Goal: Information Seeking & Learning: Learn about a topic

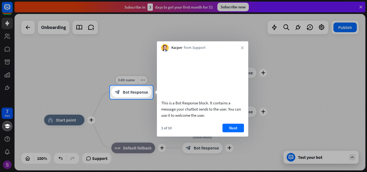
click at [136, 92] on span "Bot Response" at bounding box center [135, 92] width 25 height 5
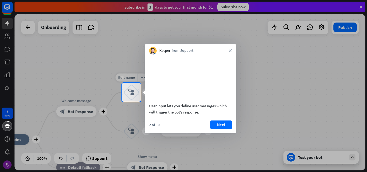
click at [136, 92] on div "block_user_input" at bounding box center [131, 92] width 16 height 16
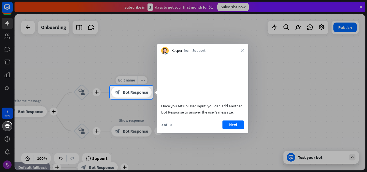
click at [136, 92] on span "Bot Response" at bounding box center [135, 92] width 25 height 5
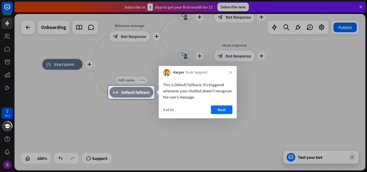
click at [136, 92] on span "Default fallback" at bounding box center [135, 92] width 28 height 5
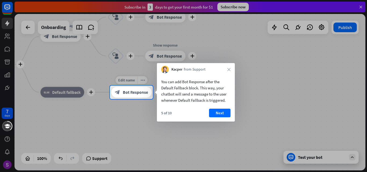
click at [136, 92] on span "Bot Response" at bounding box center [135, 92] width 25 height 5
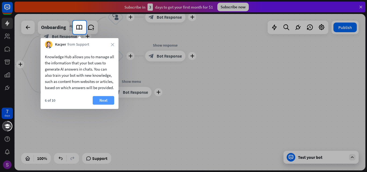
click at [111, 105] on button "Next" at bounding box center [103, 100] width 21 height 9
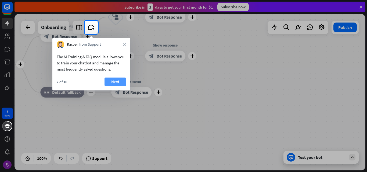
click at [119, 85] on button "Next" at bounding box center [114, 82] width 21 height 9
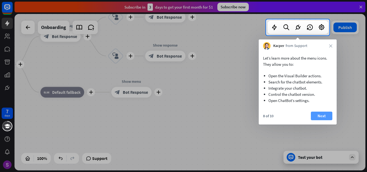
click at [323, 118] on button "Next" at bounding box center [320, 116] width 21 height 9
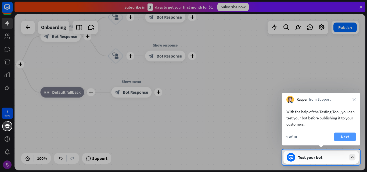
click at [353, 137] on button "Next" at bounding box center [344, 137] width 21 height 9
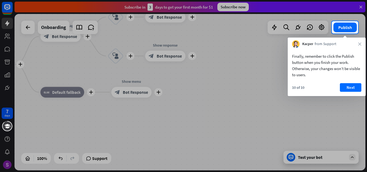
click at [353, 93] on div "10 of 10 Next" at bounding box center [326, 89] width 78 height 13
click at [352, 88] on button "Next" at bounding box center [349, 87] width 21 height 9
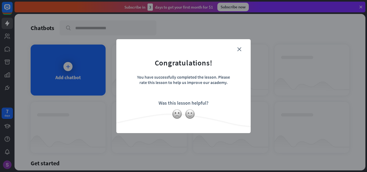
click at [242, 50] on form "Congratulations! You have successfully completed the lesson. Please rate this l…" at bounding box center [183, 78] width 121 height 64
click at [240, 51] on icon "close" at bounding box center [239, 49] width 4 height 4
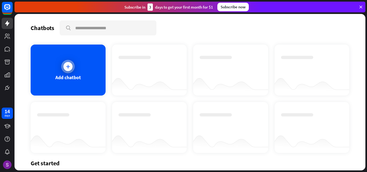
click at [76, 80] on div "Add chatbot" at bounding box center [67, 77] width 25 height 6
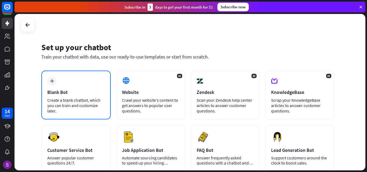
click at [93, 105] on div "Create a blank chatbot, which you can train and customize later." at bounding box center [75, 105] width 57 height 16
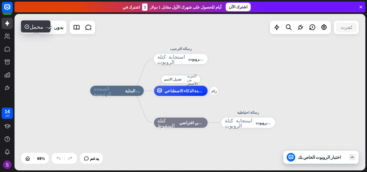
click at [185, 96] on div "تعديل الاسم المزيد من الأصفر زائد مساعدة الذكاء الاصطناعي" at bounding box center [181, 91] width 54 height 10
click at [185, 93] on font "مساعدة الذكاء الاصطناعي" at bounding box center [185, 90] width 43 height 5
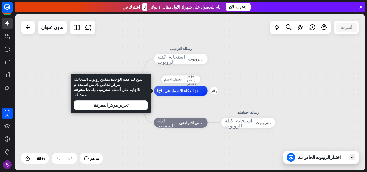
click at [183, 89] on font "مساعدة الذكاء الاصطناعي" at bounding box center [185, 90] width 43 height 5
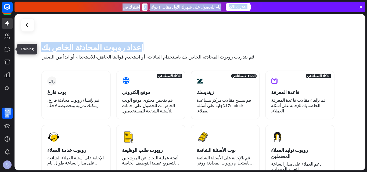
drag, startPoint x: 19, startPoint y: 63, endPoint x: 23, endPoint y: 67, distance: 5.9
click at [22, 65] on div "14 أيام يغلق مساعدة المنتج الخطوات الأولى ابدأ مع ChatBot مركز المساعدة اتبع ال…" at bounding box center [183, 86] width 367 height 172
click at [23, 68] on div "إعداد روبوت المحادثة الخاص بك قم بتدريب روبوت المحادثة الخاص بك باستخدام البيان…" at bounding box center [189, 92] width 350 height 156
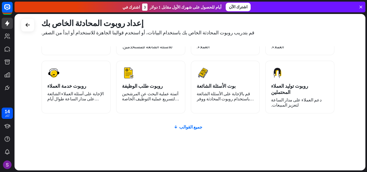
scroll to position [65, 0]
